Goal: Communication & Community: Connect with others

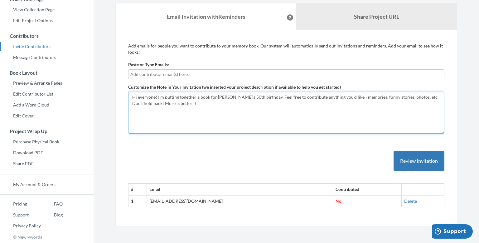
click at [190, 108] on textarea "Hi everyone! I'm putting together a book for [PERSON_NAME]'s 50th birthday. Fee…" at bounding box center [286, 113] width 316 height 42
drag, startPoint x: 163, startPoint y: 103, endPoint x: 266, endPoint y: 104, distance: 102.9
click at [266, 104] on textarea "Hi everyone! I'm putting together a book for [PERSON_NAME]'s 50th birthday. Fee…" at bounding box center [286, 113] width 316 height 42
type textarea "Hi everyone! I'm putting together a book for [PERSON_NAME]'s 50th birthday. Fee…"
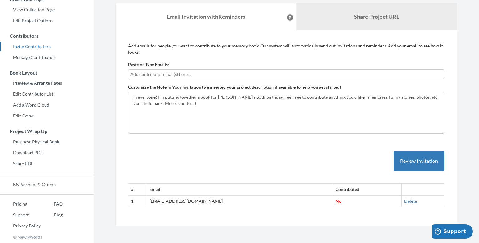
click at [185, 74] on input "text" at bounding box center [286, 74] width 312 height 7
type input "[EMAIL_ADDRESS][DOMAIN_NAME]"
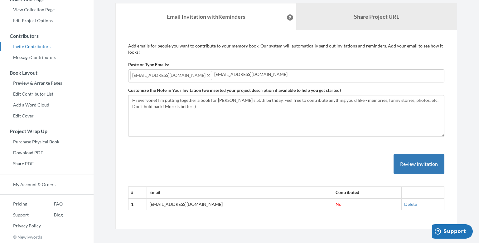
type input "[EMAIL_ADDRESS][DOMAIN_NAME]"
type input "[PERSON_NAME][EMAIL_ADDRESS][DOMAIN_NAME]"
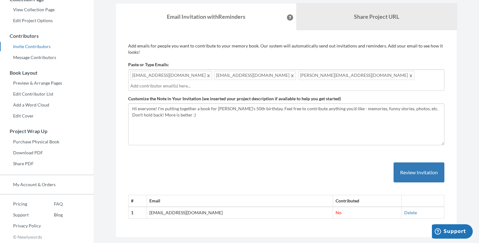
click at [246, 85] on input "text" at bounding box center [286, 85] width 312 height 7
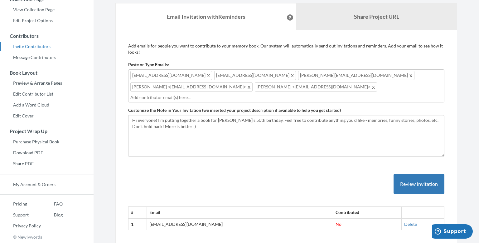
click at [129, 75] on div "[EMAIL_ADDRESS][DOMAIN_NAME] [EMAIL_ADDRESS][DOMAIN_NAME] [DOMAIN_NAME][EMAIL_A…" at bounding box center [286, 85] width 316 height 33
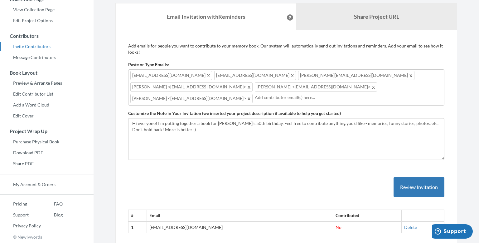
click at [342, 91] on div "[EMAIL_ADDRESS][DOMAIN_NAME] [EMAIL_ADDRESS][DOMAIN_NAME] [DOMAIN_NAME][EMAIL_A…" at bounding box center [286, 87] width 316 height 36
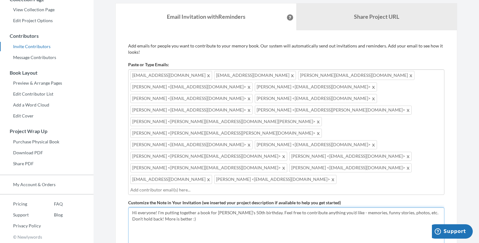
click at [199, 207] on textarea "Hi everyone! I'm putting together a book for [PERSON_NAME]'s 50th birthday. Fee…" at bounding box center [286, 228] width 316 height 42
click at [238, 207] on textarea "Hi everyone! I'm putting together a book for [PERSON_NAME]'s 50th birthday. Fee…" at bounding box center [286, 228] width 316 height 42
click at [384, 207] on textarea "Hi everyone! I'm putting together a book for [PERSON_NAME]'s 50th birthday. Fee…" at bounding box center [286, 228] width 316 height 42
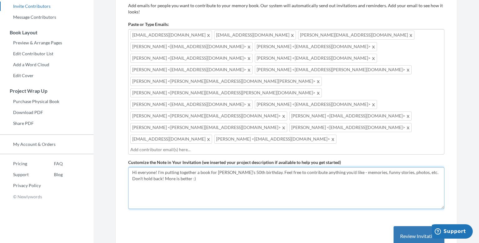
scroll to position [167, 0]
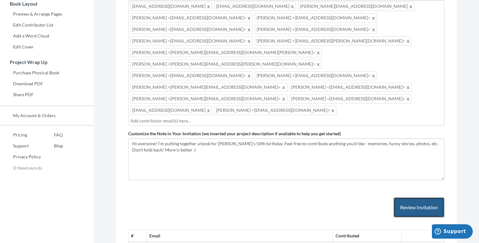
click at [427, 197] on button "Review Invitation" at bounding box center [419, 207] width 51 height 20
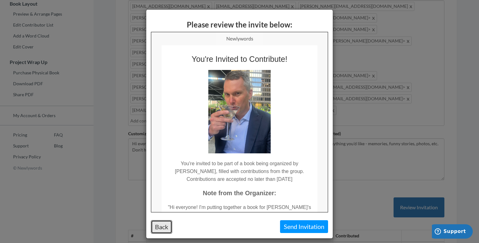
click at [164, 227] on button "Back" at bounding box center [161, 226] width 21 height 13
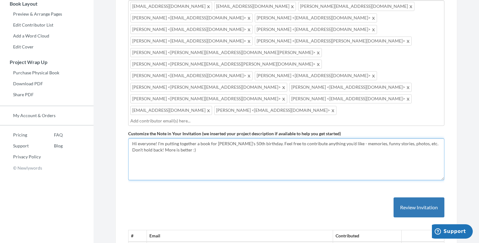
click at [208, 138] on textarea "Hi everyone! I'm putting together a book for [PERSON_NAME]'s 50th birthday. Fee…" at bounding box center [286, 159] width 316 height 42
click at [163, 138] on textarea "Hi everyone! I'm putting together a book for [PERSON_NAME]'s 50th birthday. Fee…" at bounding box center [286, 159] width 316 height 42
drag, startPoint x: 163, startPoint y: 101, endPoint x: 262, endPoint y: 105, distance: 99.0
click at [262, 138] on textarea "Hi everyone! I'm putting together a book for [PERSON_NAME]'s 50th birthday. Fee…" at bounding box center [286, 159] width 316 height 42
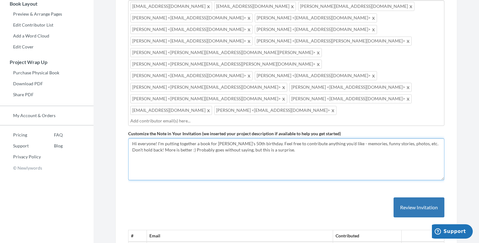
click at [163, 138] on textarea "Hi everyone! I'm putting together a book for [PERSON_NAME]'s 50th birthday. Fee…" at bounding box center [286, 159] width 316 height 42
click at [172, 138] on textarea "Hi everyone! I'm putting together a book for [PERSON_NAME]'s 50th birthday. Fee…" at bounding box center [286, 159] width 316 height 42
click at [297, 138] on textarea "Hi everyone! I'm putting together a book for [PERSON_NAME]'s 50th birthday. Fee…" at bounding box center [286, 159] width 316 height 42
drag, startPoint x: 164, startPoint y: 102, endPoint x: 274, endPoint y: 114, distance: 111.4
click at [274, 138] on textarea "Hi everyone! I'm putting together a book for [PERSON_NAME]'s 50th birthday. Fee…" at bounding box center [286, 159] width 316 height 42
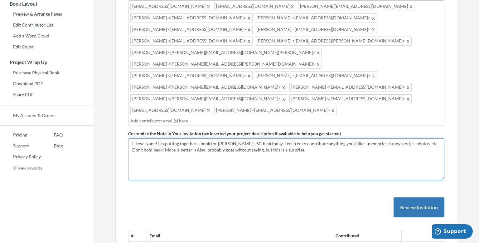
type textarea "Hi everyone! I'm putting together a book for [PERSON_NAME]'s 50th birthday. Fee…"
click at [200, 138] on textarea "Hi everyone! I'm putting together a book for [PERSON_NAME]'s 50th birthday. Fee…" at bounding box center [286, 159] width 316 height 42
click at [197, 138] on textarea "Hi everyone! I'm putting together a book for [PERSON_NAME]'s 50th birthday. Fee…" at bounding box center [286, 159] width 316 height 42
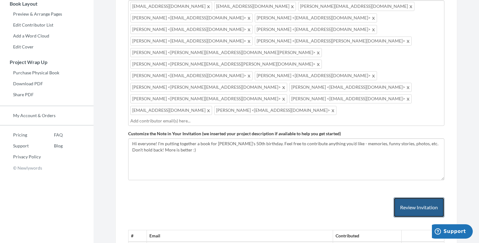
click at [418, 197] on button "Review Invitation" at bounding box center [419, 207] width 51 height 20
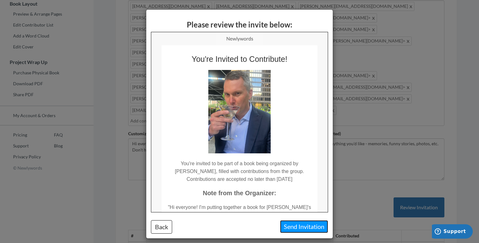
click at [302, 226] on button "Send Invitation" at bounding box center [304, 226] width 48 height 13
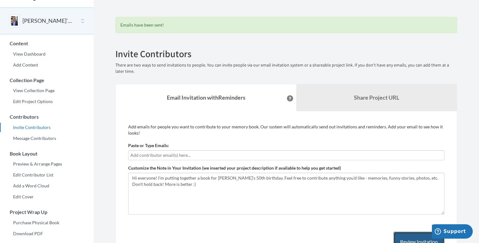
scroll to position [0, 0]
